Goal: Task Accomplishment & Management: Manage account settings

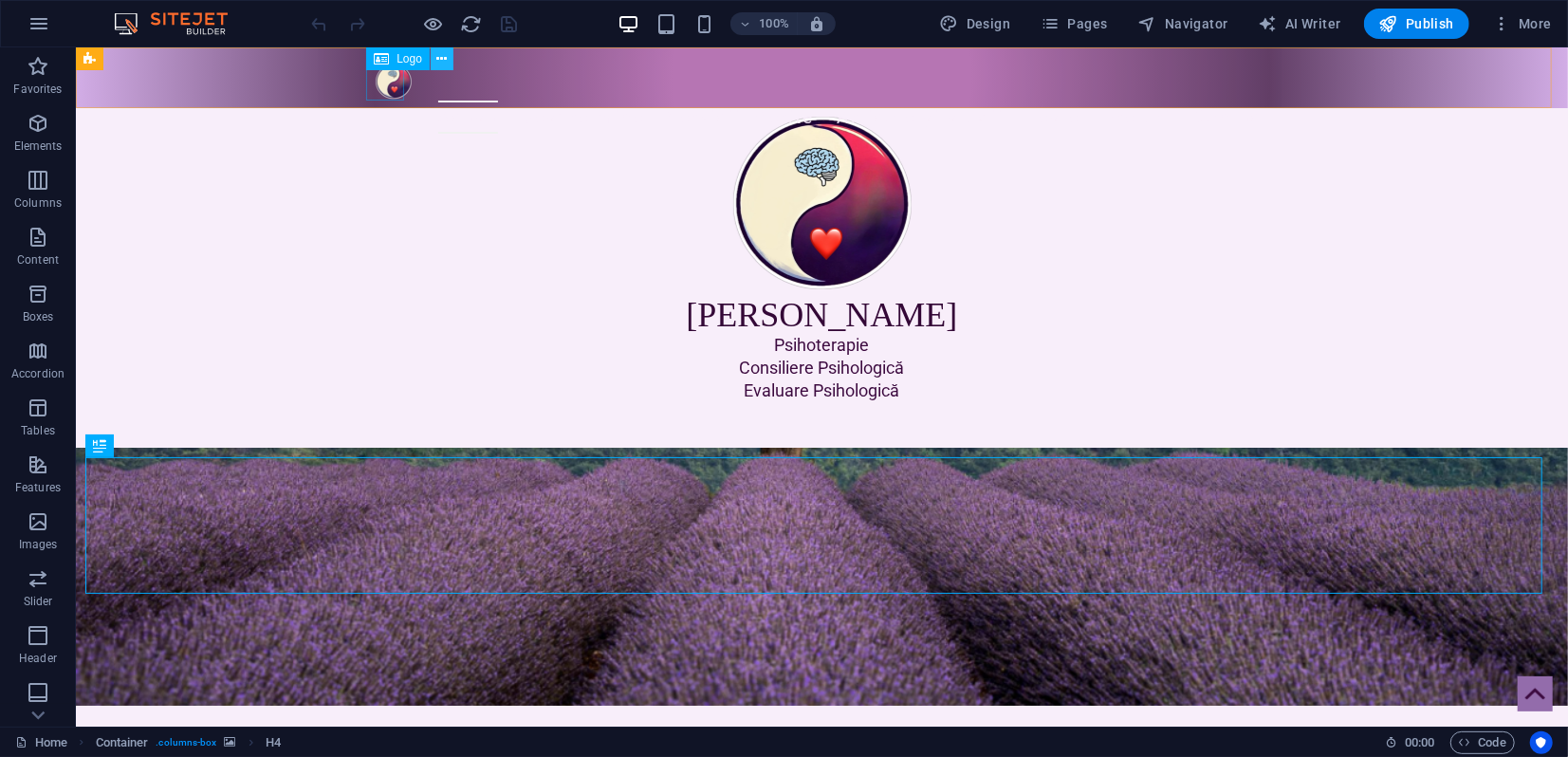
click at [440, 60] on icon at bounding box center [441, 59] width 11 height 19
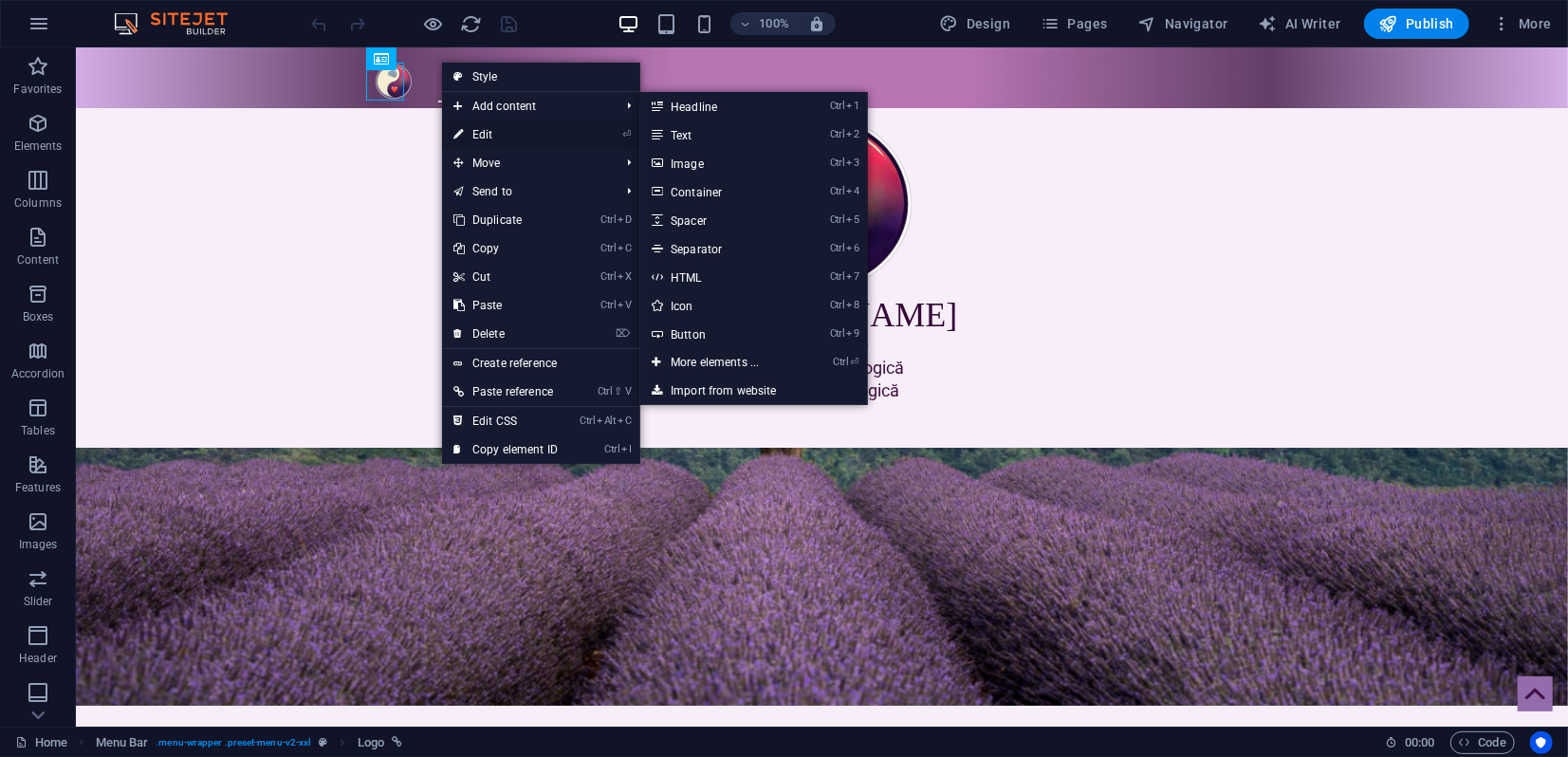
click at [471, 131] on link "⏎ Edit" at bounding box center [506, 134] width 127 height 28
select select "px"
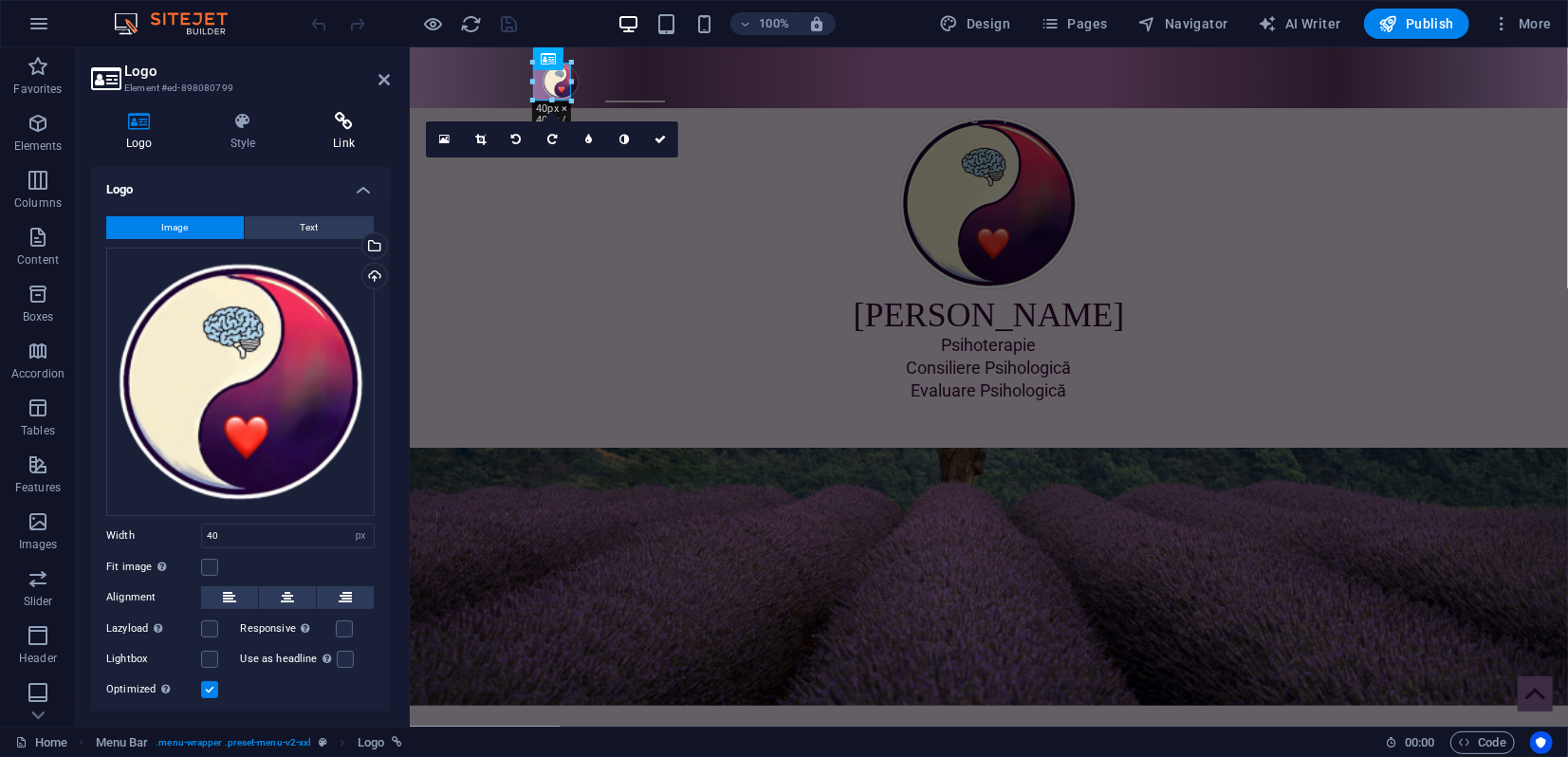
click at [345, 128] on icon at bounding box center [344, 121] width 92 height 19
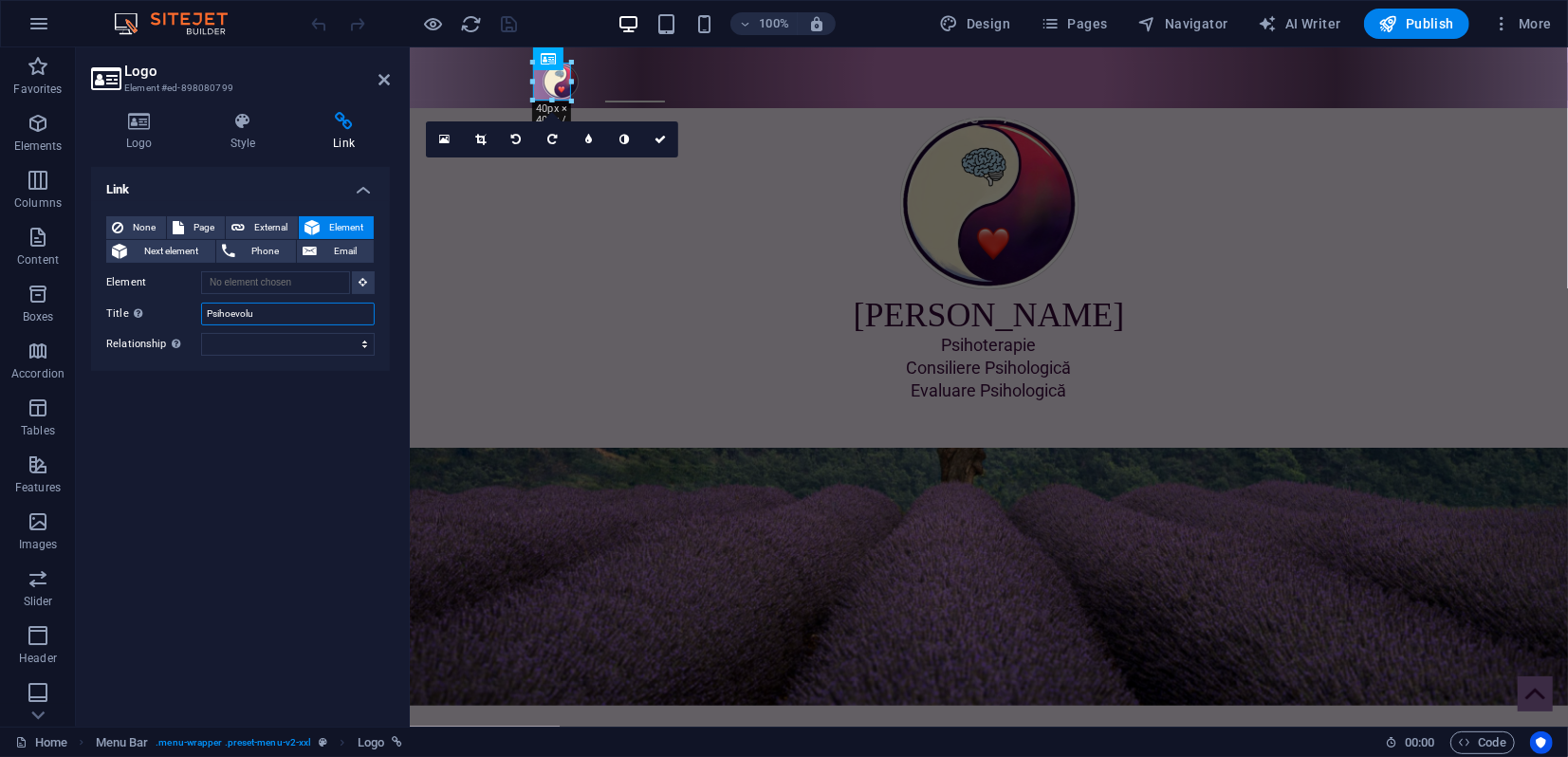
drag, startPoint x: 262, startPoint y: 311, endPoint x: 190, endPoint y: 313, distance: 72.0
click at [190, 313] on div "Title Additional link description, should not be the same as the link text. The…" at bounding box center [240, 313] width 268 height 22
click at [319, 222] on icon at bounding box center [312, 227] width 16 height 22
type input "[PERSON_NAME]"
click at [363, 283] on icon at bounding box center [363, 282] width 9 height 10
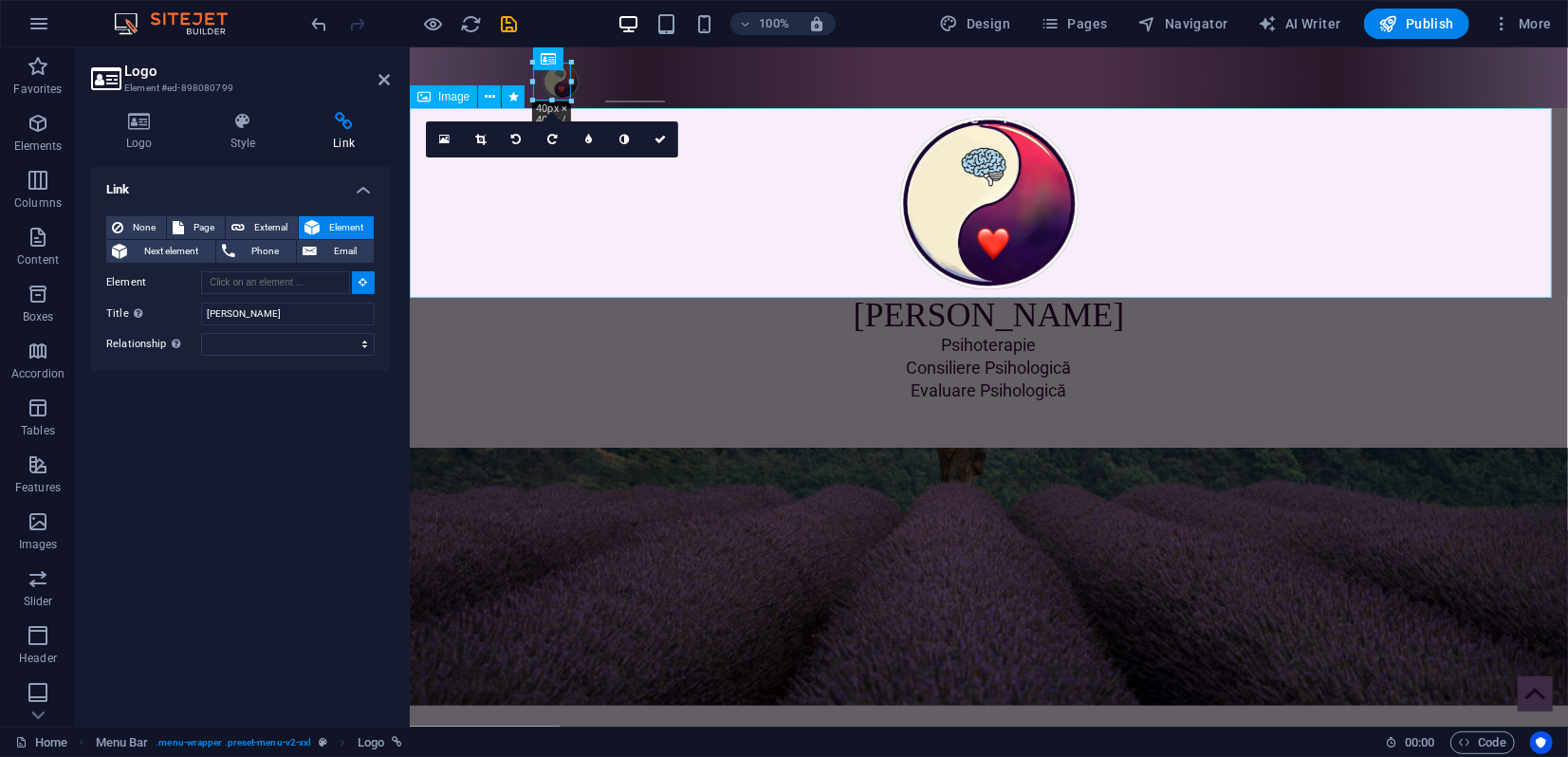
click at [960, 249] on figure at bounding box center [987, 202] width 1158 height 190
type input "#ed-898080919"
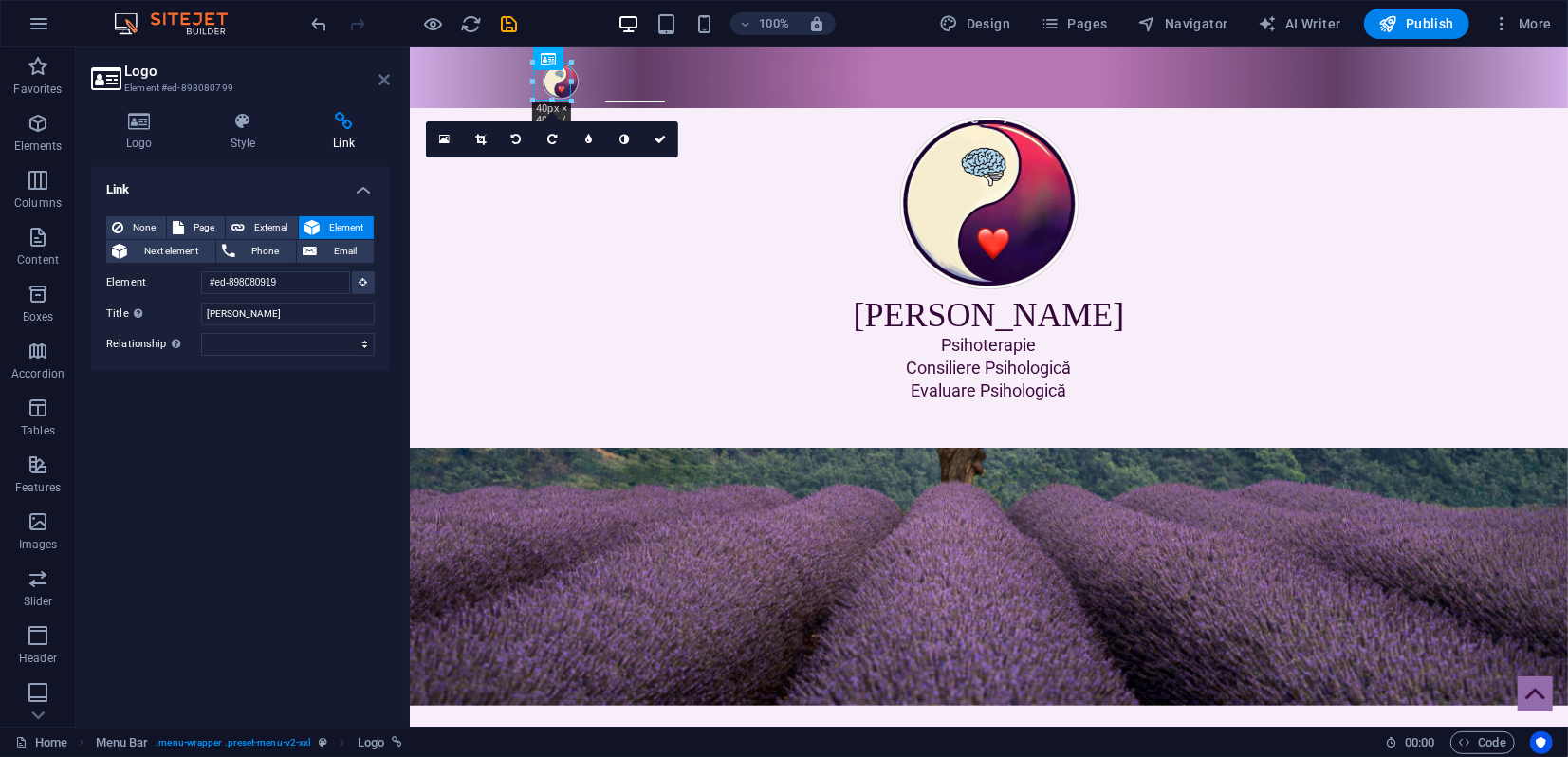
click at [384, 82] on icon at bounding box center [384, 80] width 12 height 16
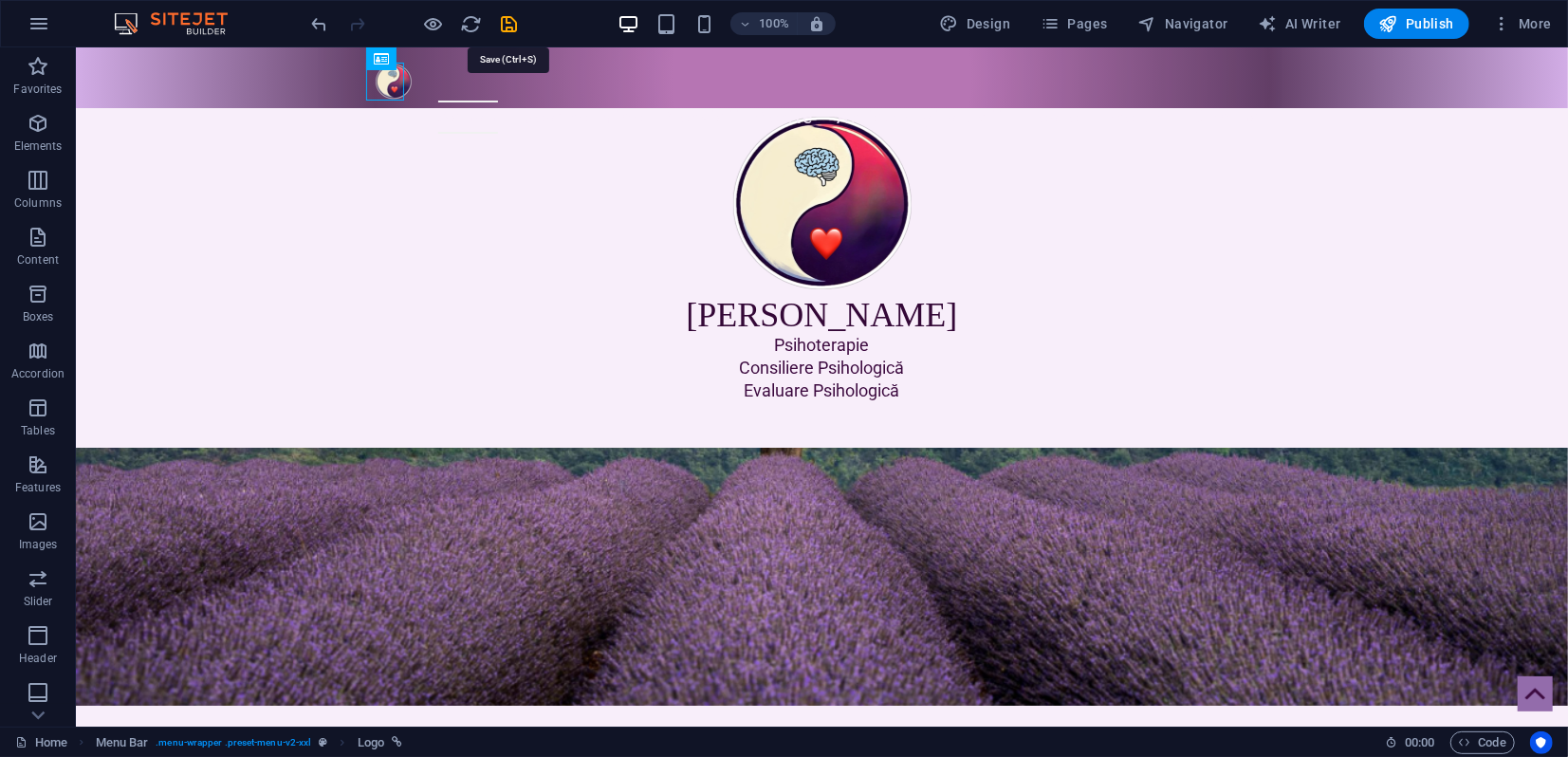
click at [505, 21] on icon "save" at bounding box center [510, 24] width 21 height 21
click at [1419, 24] on span "Publish" at bounding box center [1416, 23] width 75 height 19
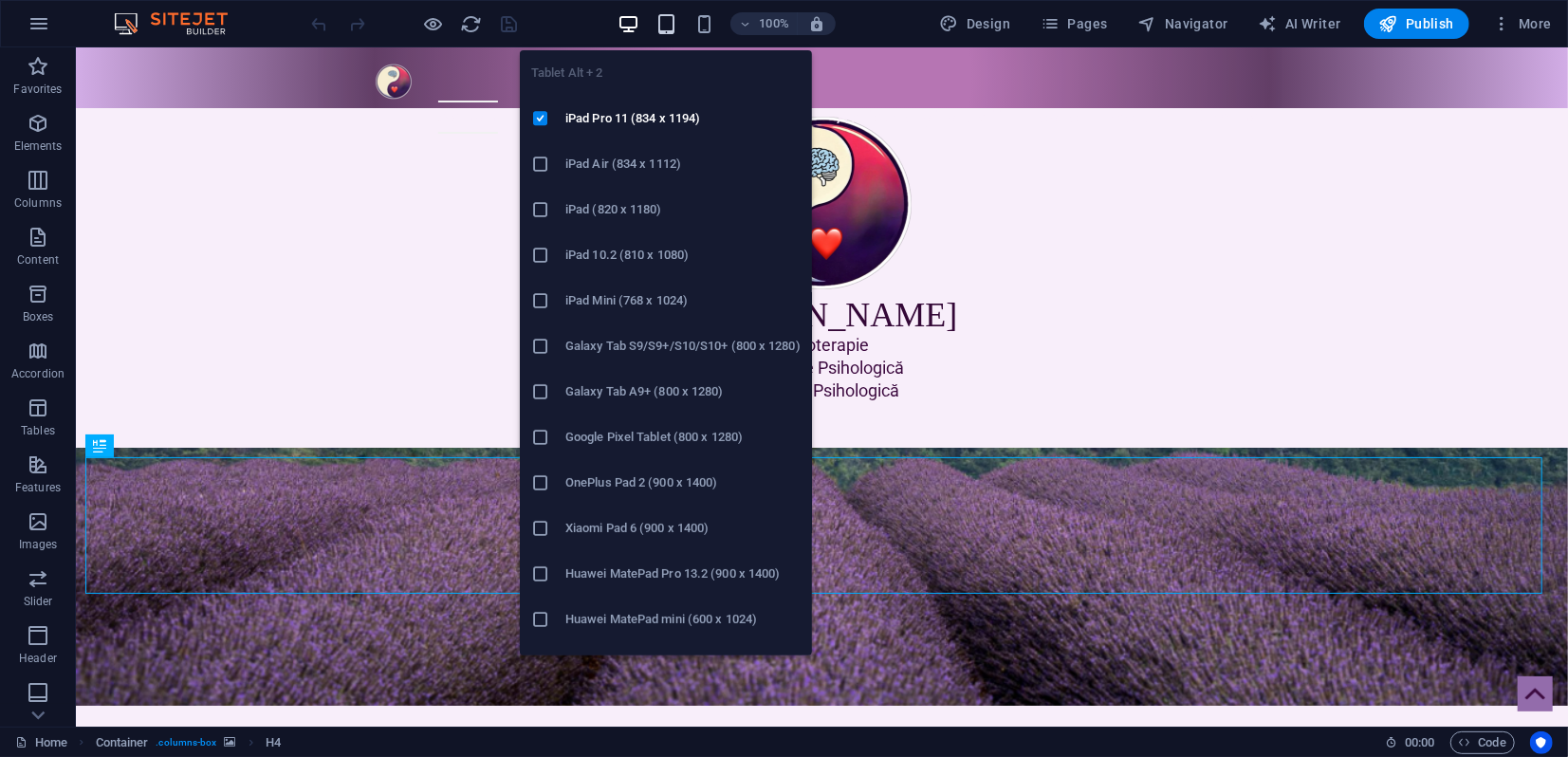
click at [671, 21] on icon "button" at bounding box center [666, 24] width 21 height 21
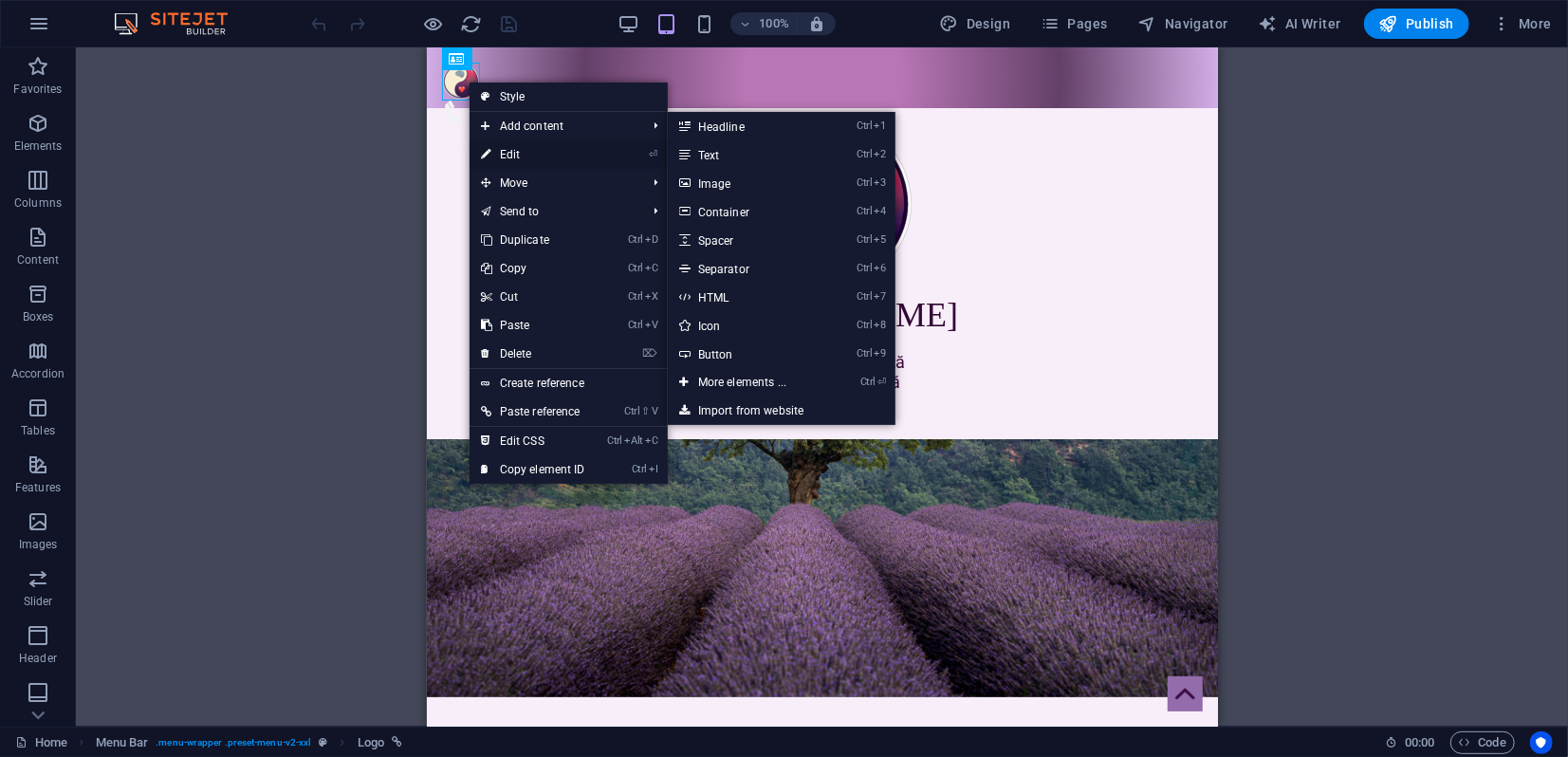
click at [507, 153] on link "⏎ Edit" at bounding box center [533, 154] width 127 height 28
select select "px"
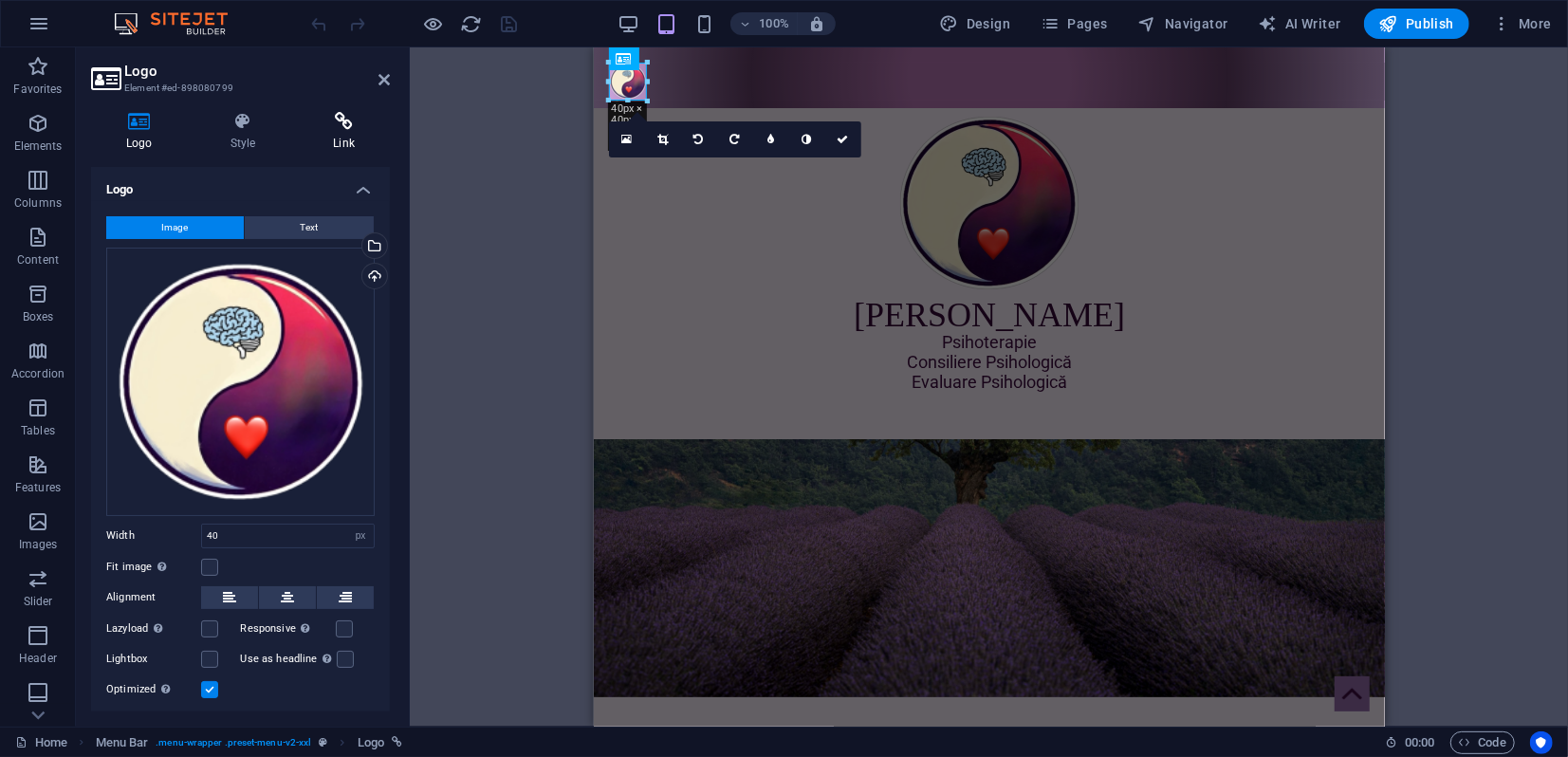
click at [343, 126] on icon at bounding box center [344, 121] width 92 height 19
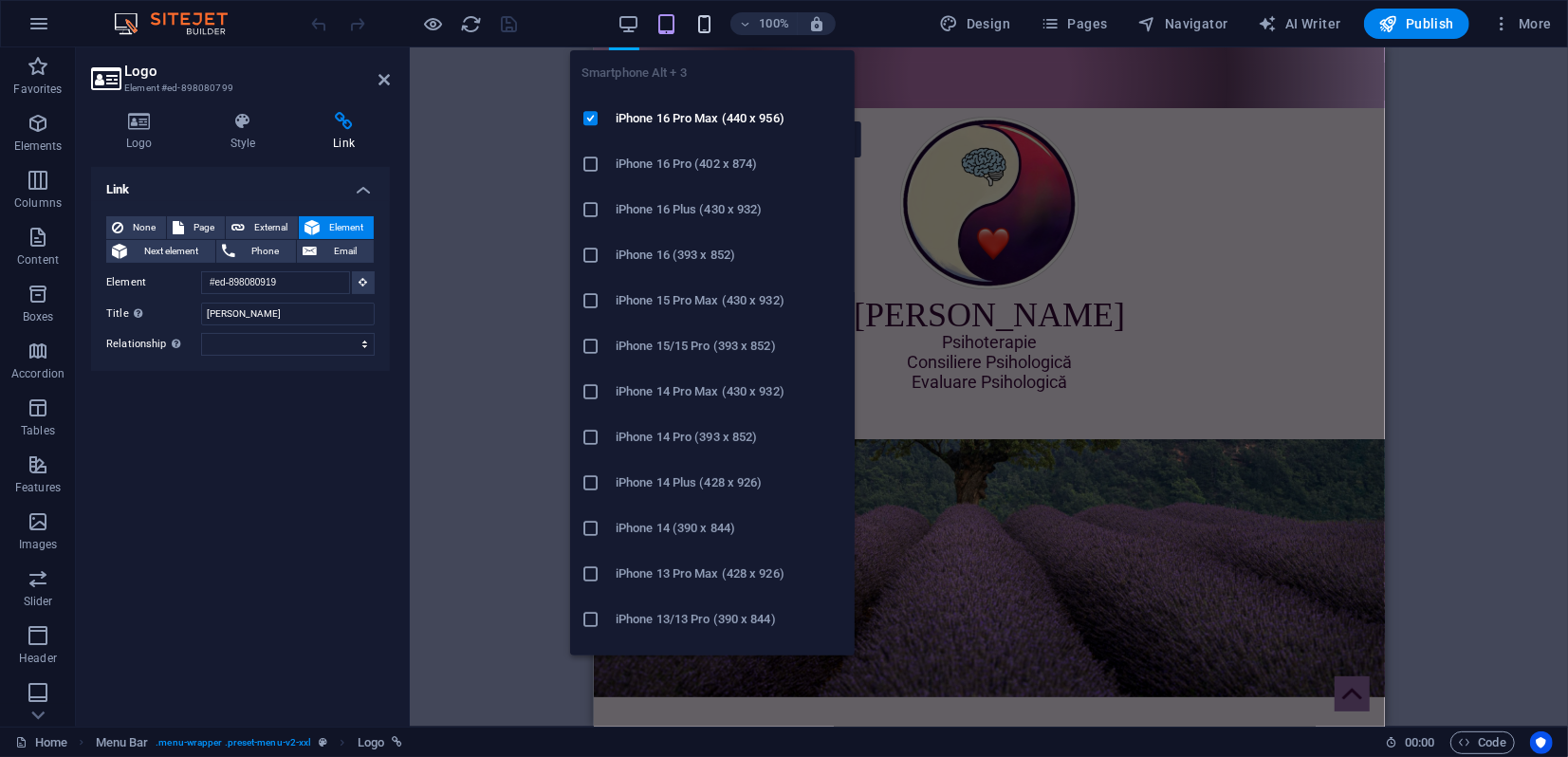
click at [707, 23] on icon "button" at bounding box center [704, 24] width 21 height 21
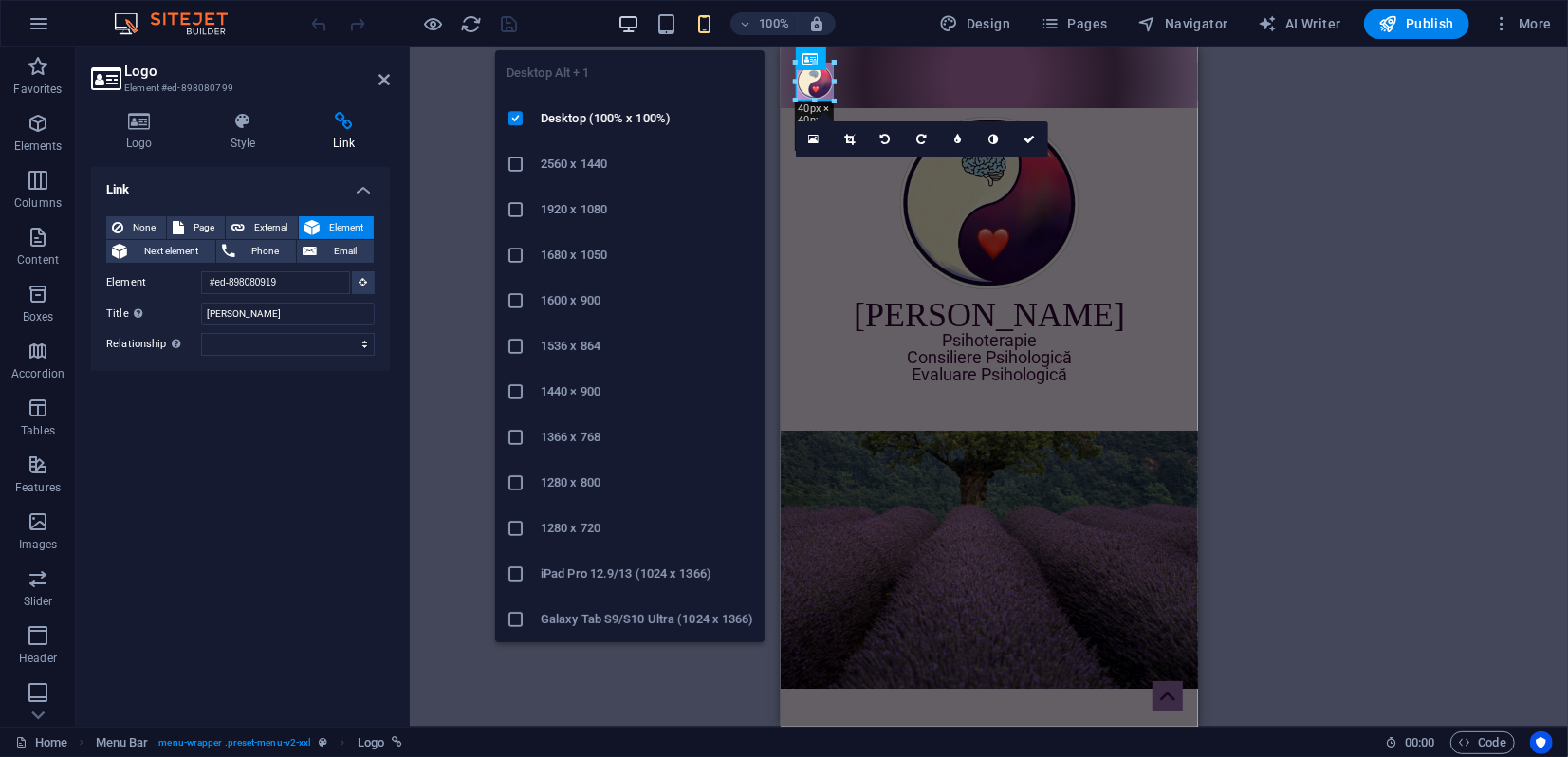
click at [635, 26] on icon "button" at bounding box center [629, 24] width 21 height 21
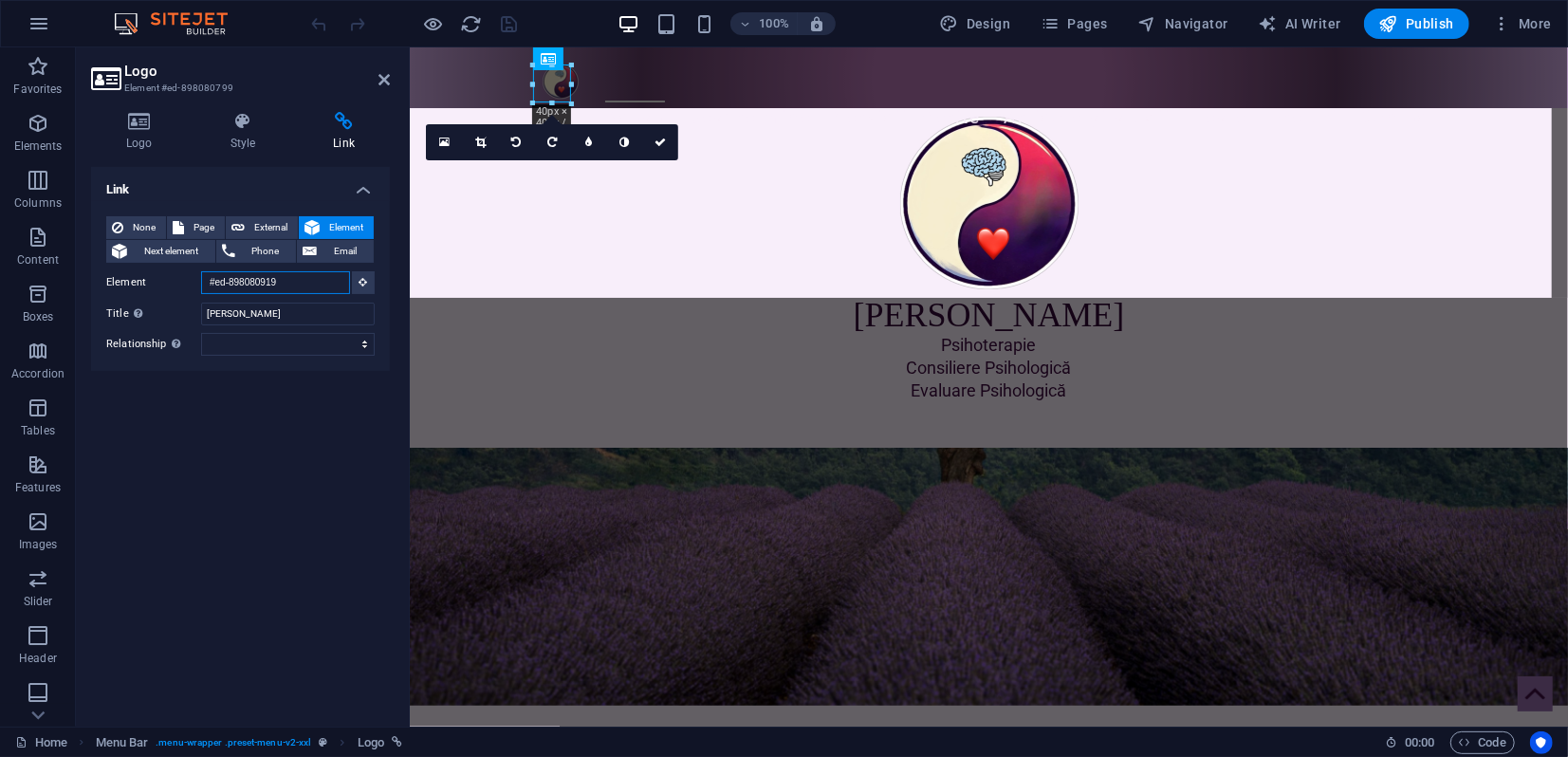
click at [289, 280] on input "#ed-898080919" at bounding box center [275, 282] width 149 height 22
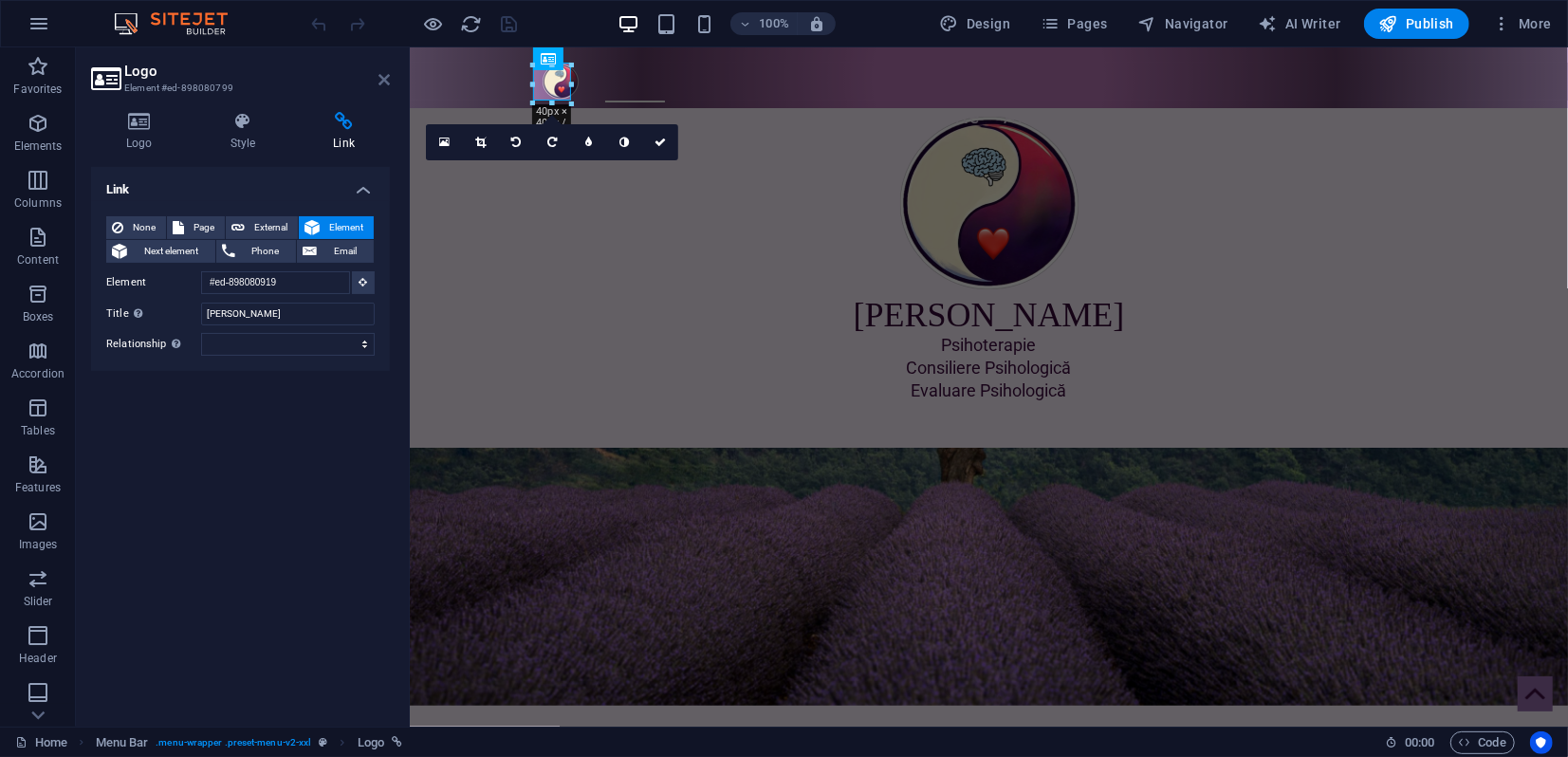
click at [382, 85] on icon at bounding box center [384, 80] width 12 height 16
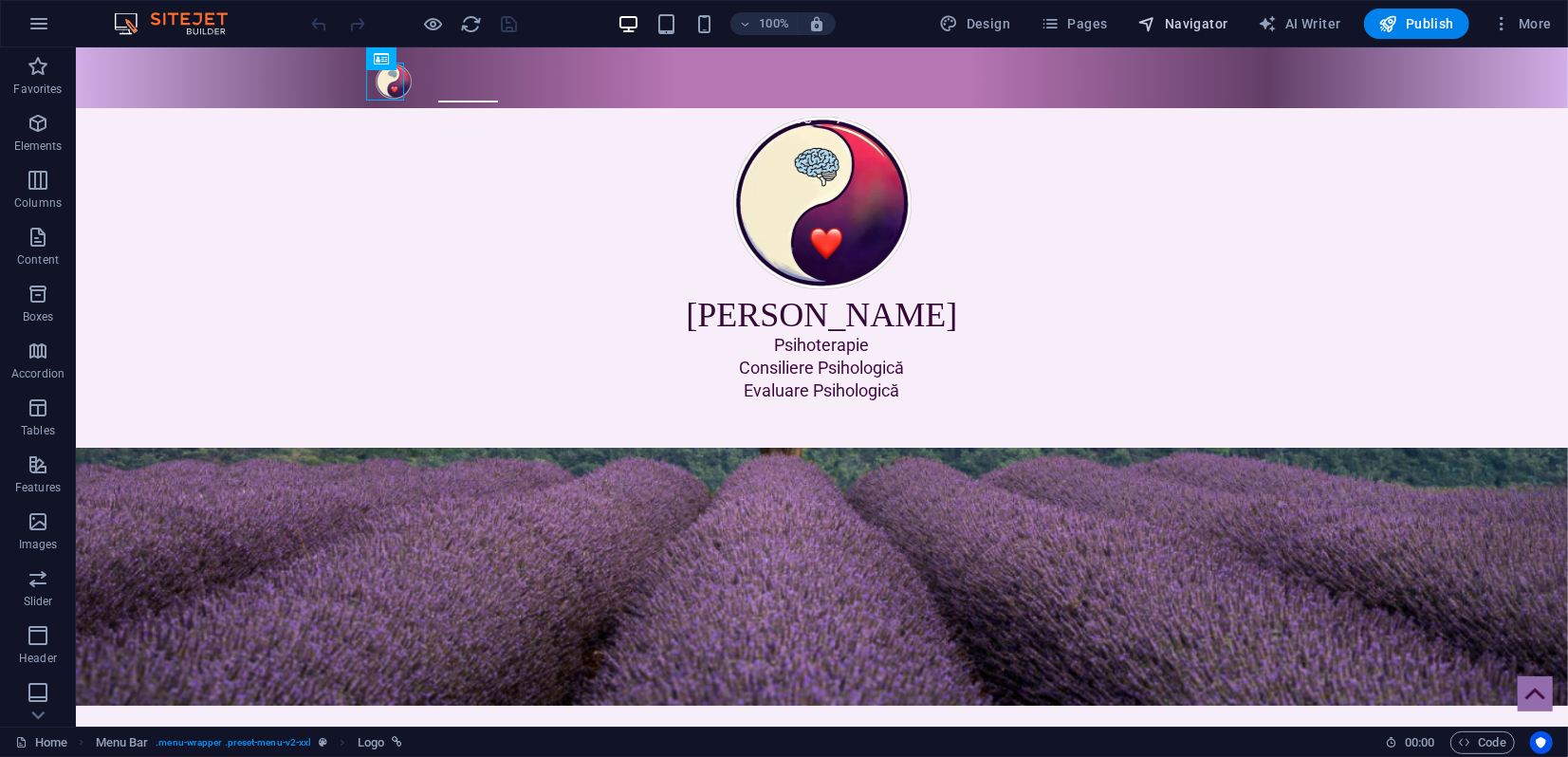
click at [1177, 21] on span "Navigator" at bounding box center [1183, 23] width 90 height 19
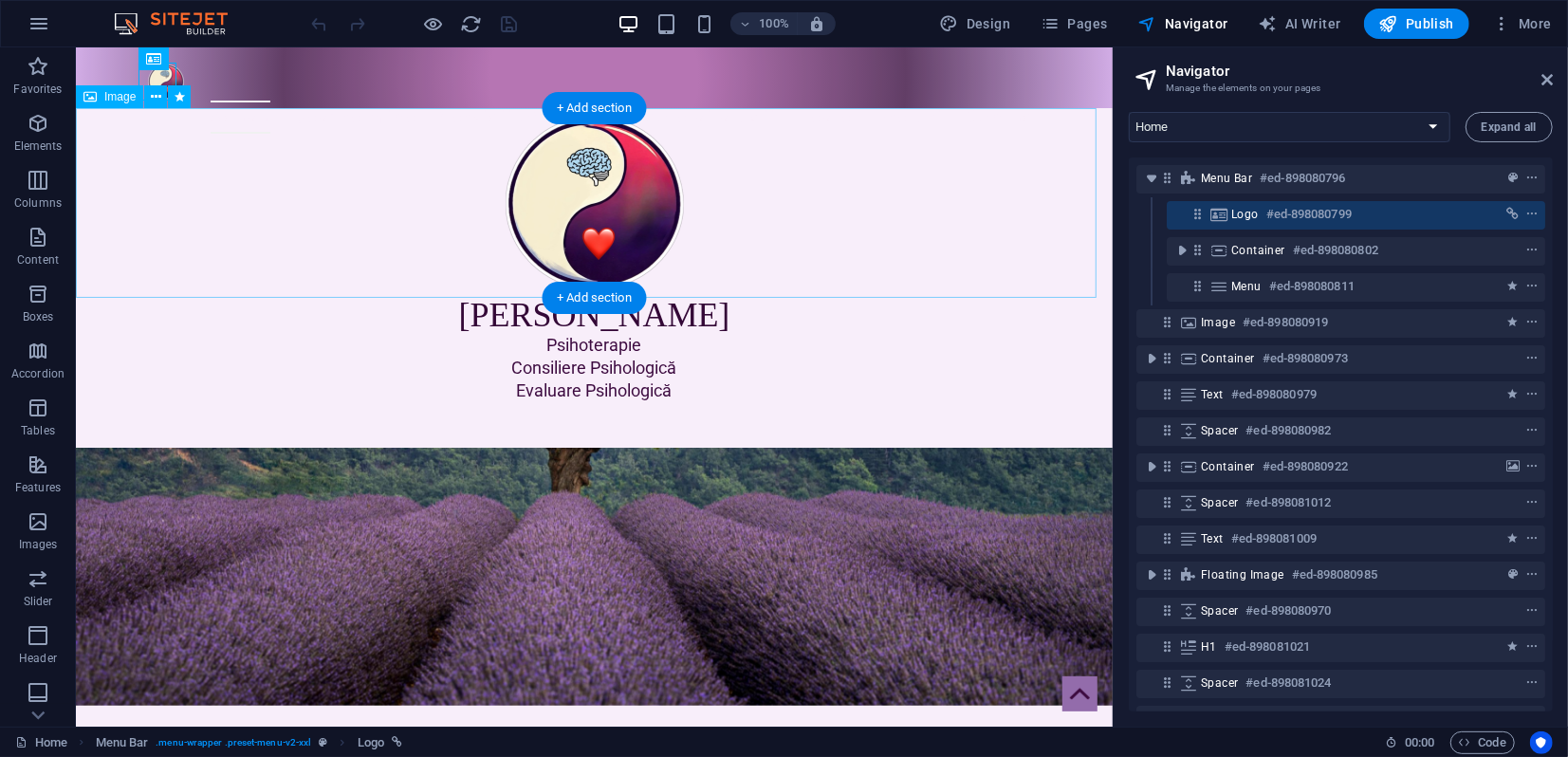
click at [600, 223] on figure at bounding box center [593, 202] width 1037 height 190
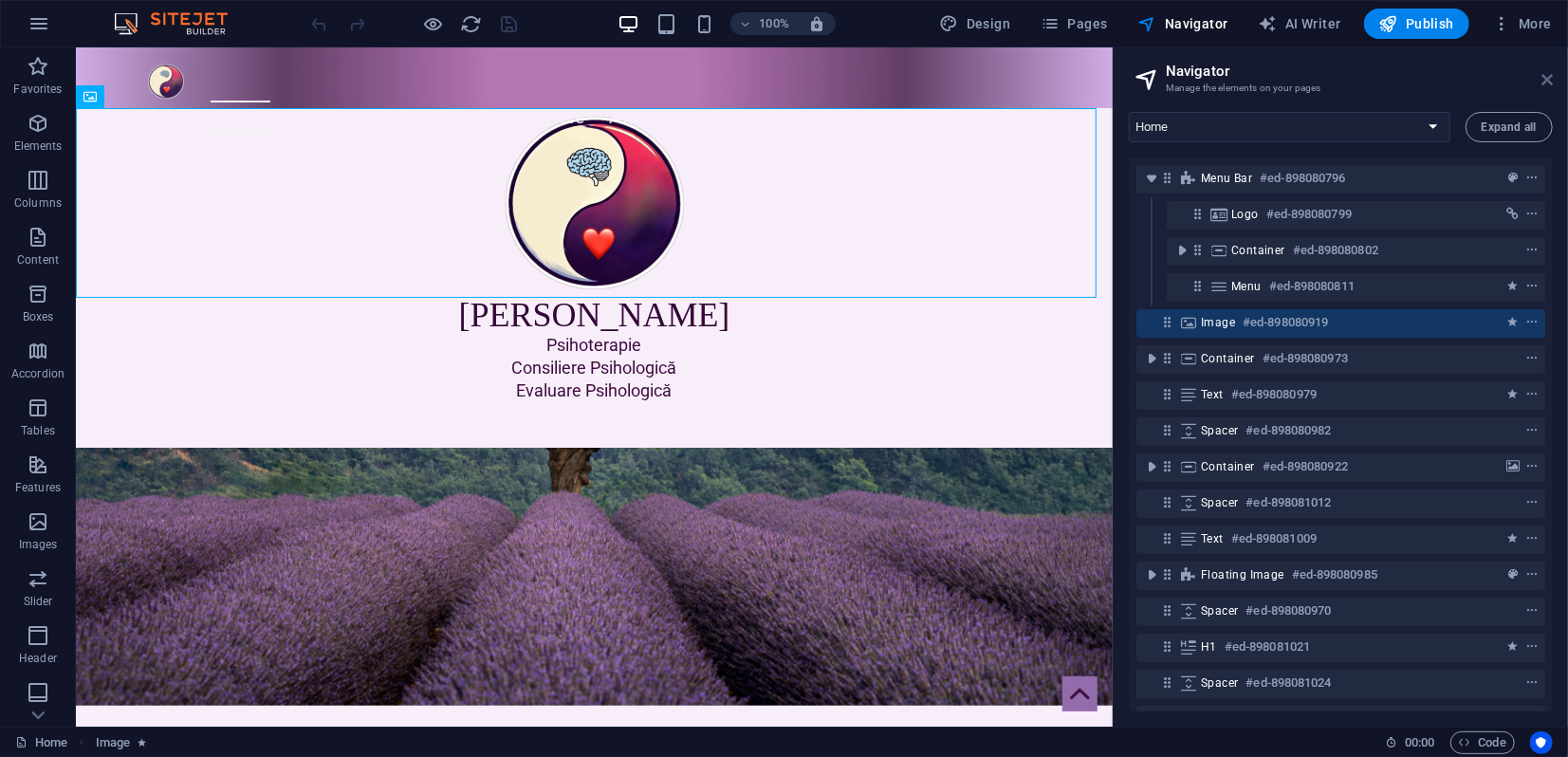
click at [1549, 79] on icon at bounding box center [1547, 80] width 12 height 16
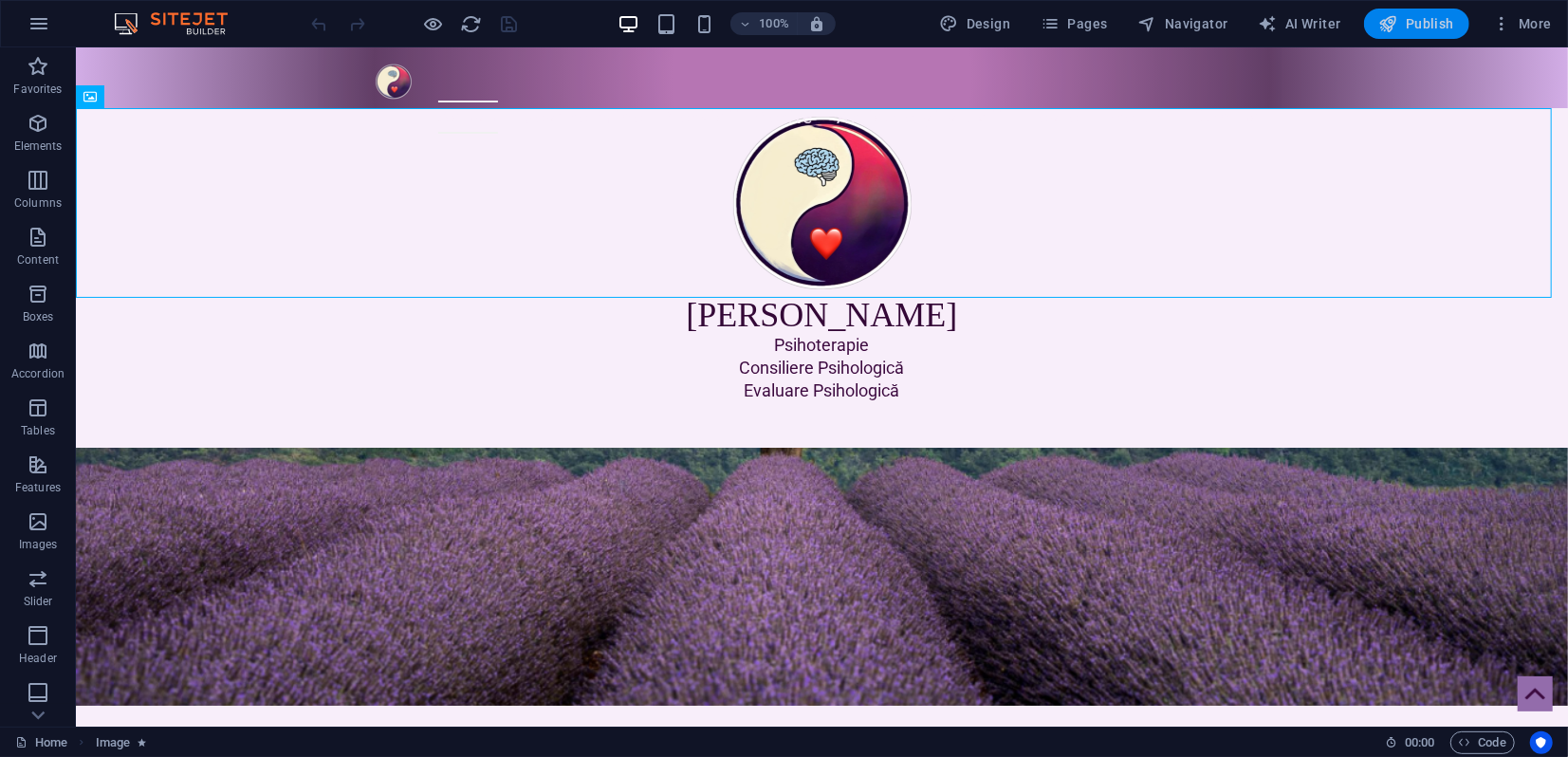
click at [1422, 29] on span "Publish" at bounding box center [1416, 23] width 75 height 19
